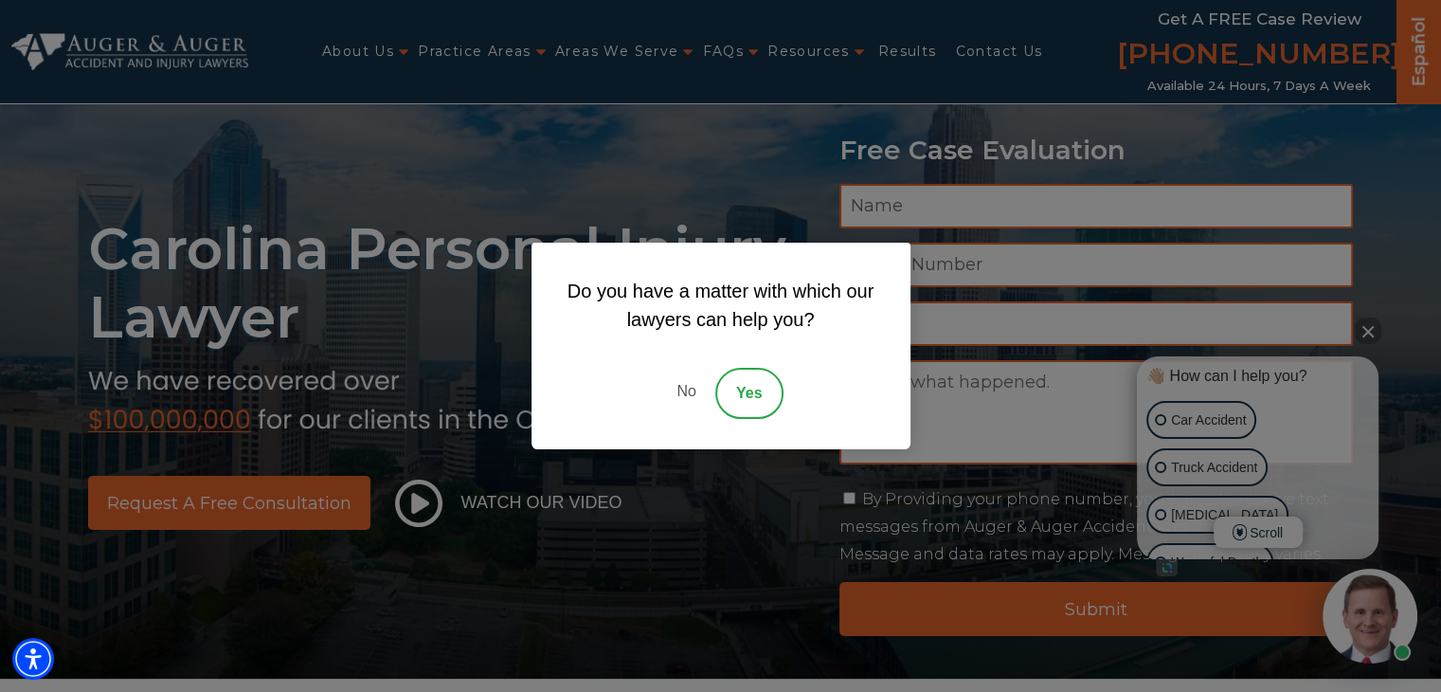
click at [688, 383] on link "No" at bounding box center [686, 393] width 57 height 51
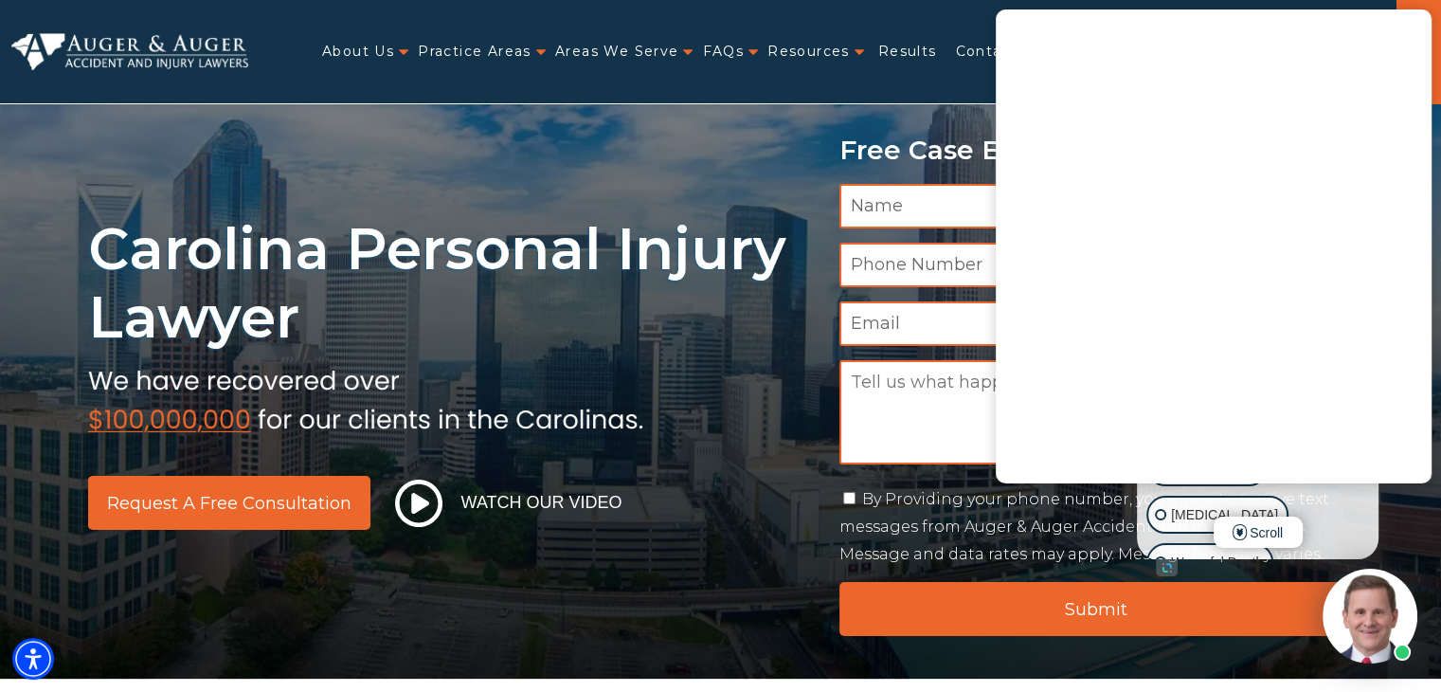
scroll to position [95, 0]
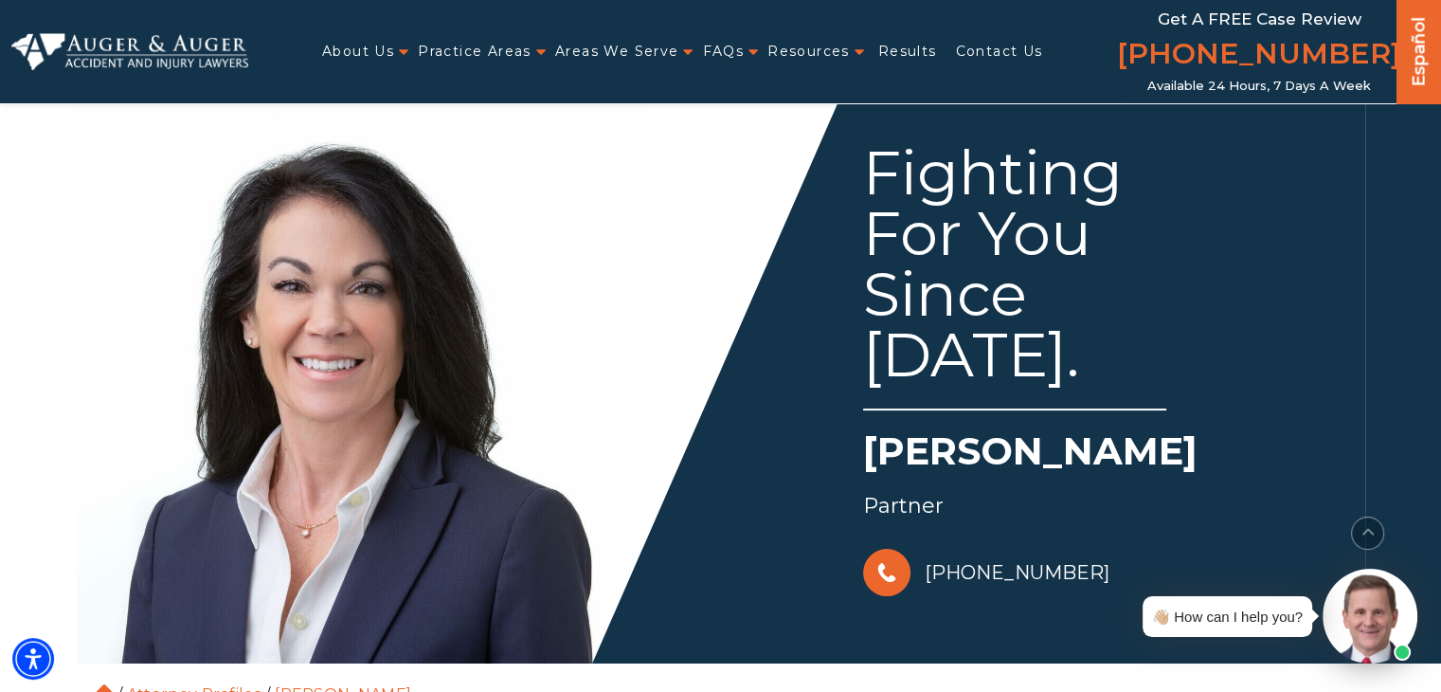
scroll to position [604, 0]
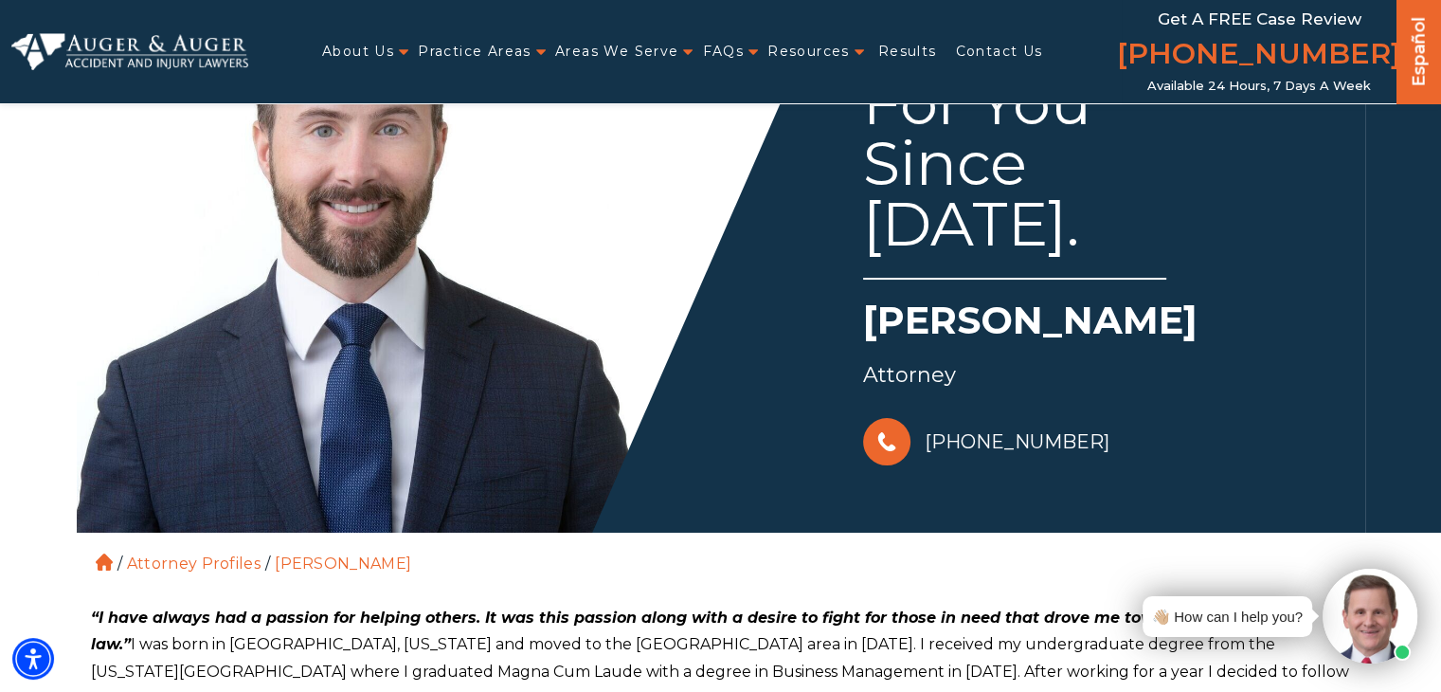
scroll to position [735, 0]
